Goal: Task Accomplishment & Management: Use online tool/utility

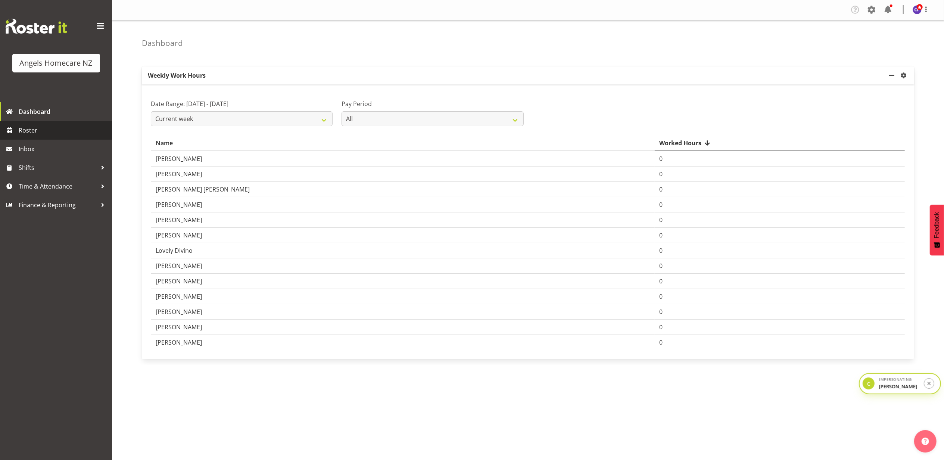
click at [76, 131] on span "Roster" at bounding box center [64, 130] width 90 height 11
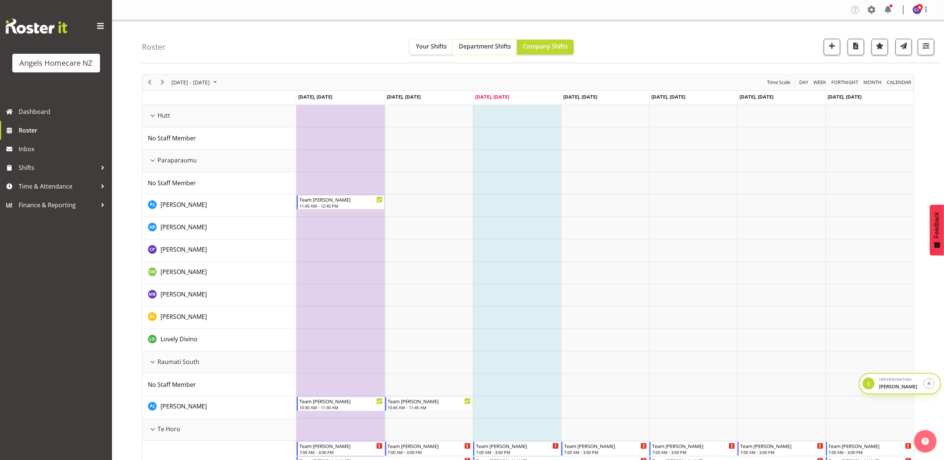
click at [496, 48] on span "Department Shifts" at bounding box center [485, 46] width 52 height 8
click at [601, 187] on td "Timeline Week of September 24, 2025" at bounding box center [605, 183] width 88 height 22
click at [617, 206] on td "Timeline Week of September 24, 2025" at bounding box center [605, 205] width 88 height 22
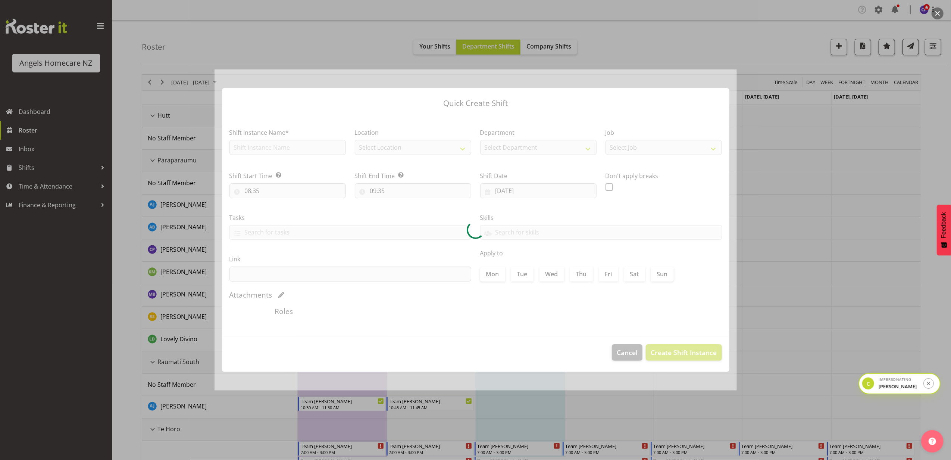
type input "25/09/2025"
checkbox input "true"
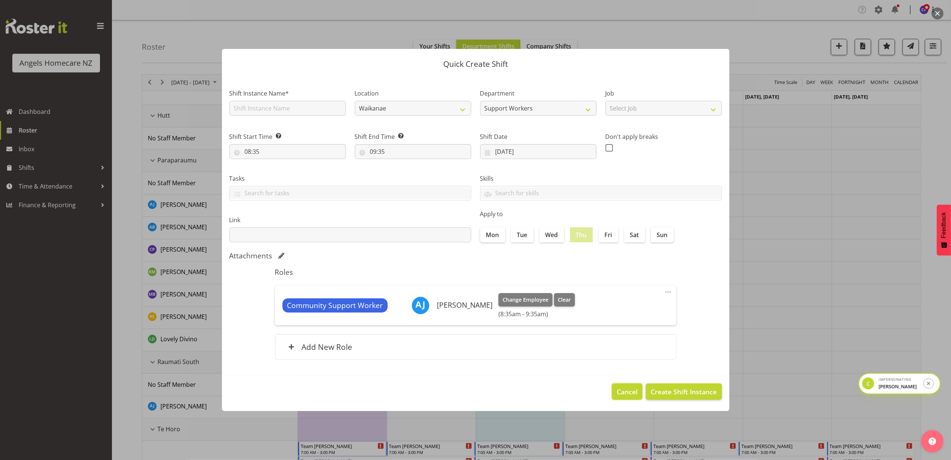
click at [625, 393] on span "Cancel" at bounding box center [627, 392] width 21 height 10
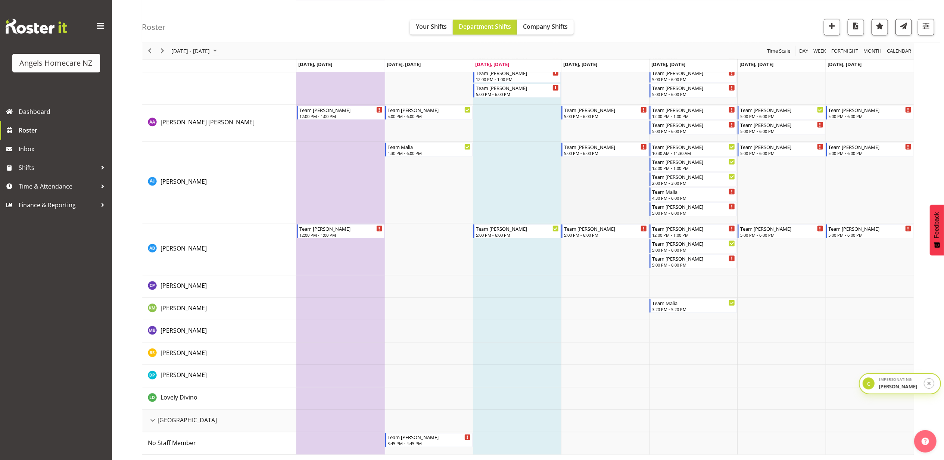
scroll to position [1059, 0]
click at [927, 384] on icon "submit" at bounding box center [929, 383] width 6 height 6
